Goal: Task Accomplishment & Management: Complete application form

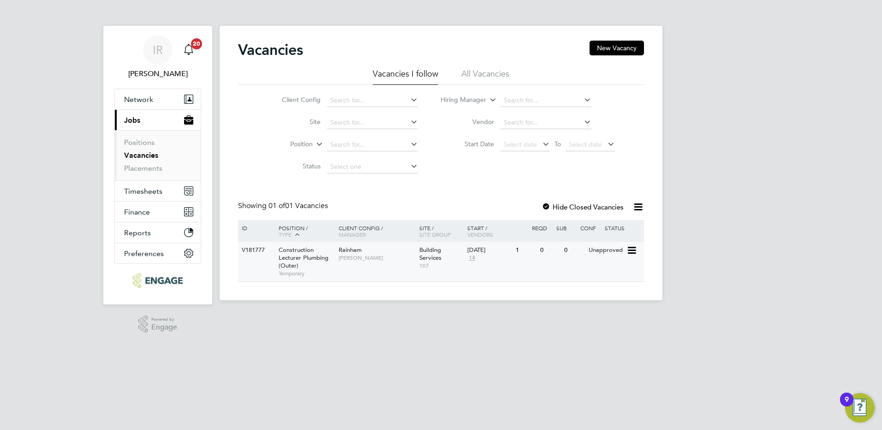
click at [318, 261] on span "Construction Lecturer Plumbing (Outer)" at bounding box center [304, 258] width 50 height 24
